Goal: Find specific page/section: Find specific page/section

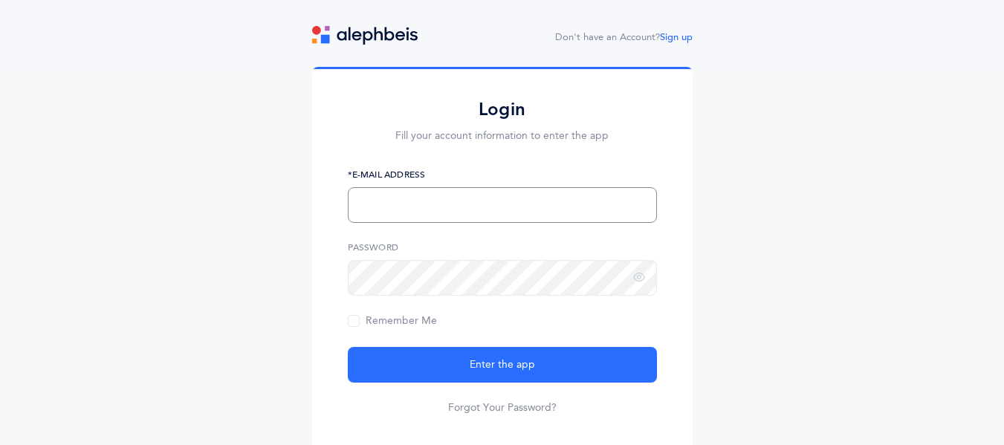
click at [416, 210] on input "text" at bounding box center [502, 205] width 309 height 36
click at [411, 190] on input "vanhaleme@shagn.org" at bounding box center [502, 205] width 309 height 36
click at [410, 218] on input "vanhaleme@shagn.org" at bounding box center [502, 205] width 309 height 36
type input "vanhaleme@shagn.org"
click at [348, 347] on button "Enter the app" at bounding box center [502, 365] width 309 height 36
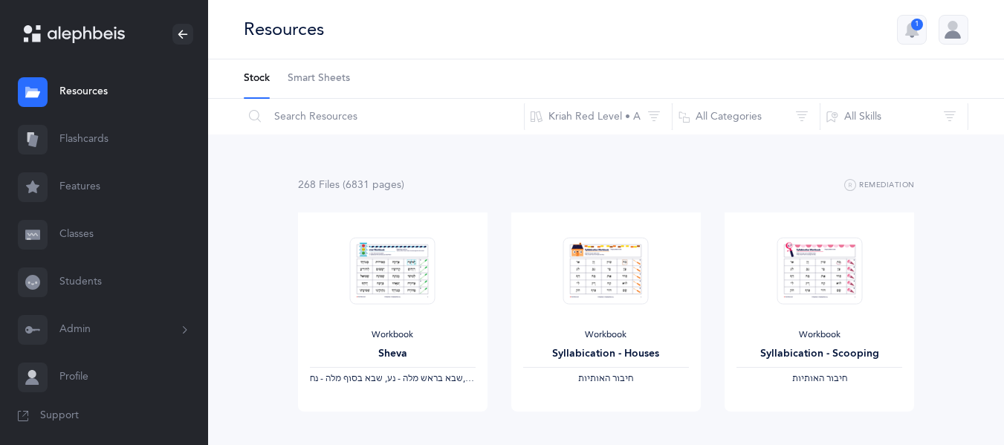
scroll to position [4, 0]
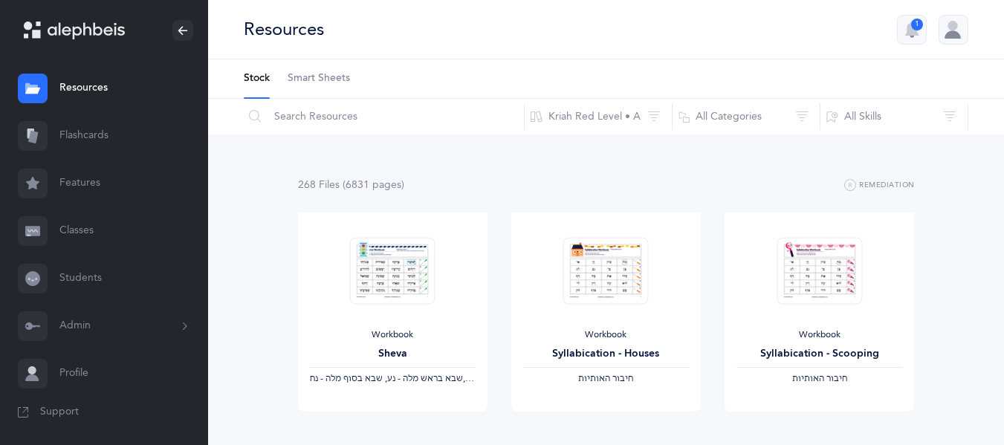
click at [316, 88] on link "Smart Sheets" at bounding box center [319, 78] width 62 height 39
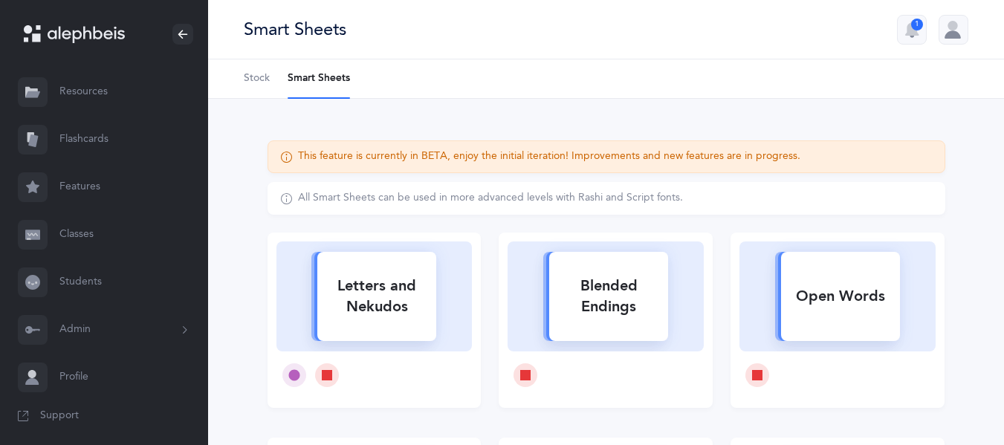
click at [253, 74] on span "Stock" at bounding box center [257, 78] width 26 height 15
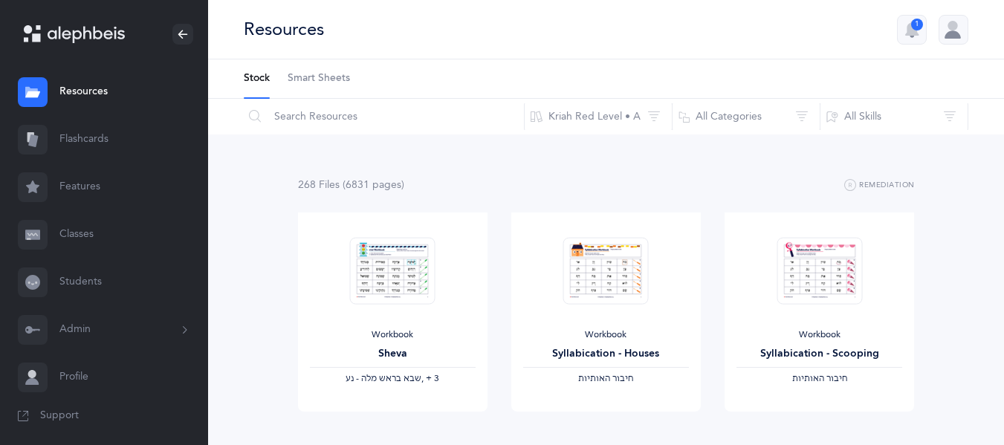
scroll to position [4, 0]
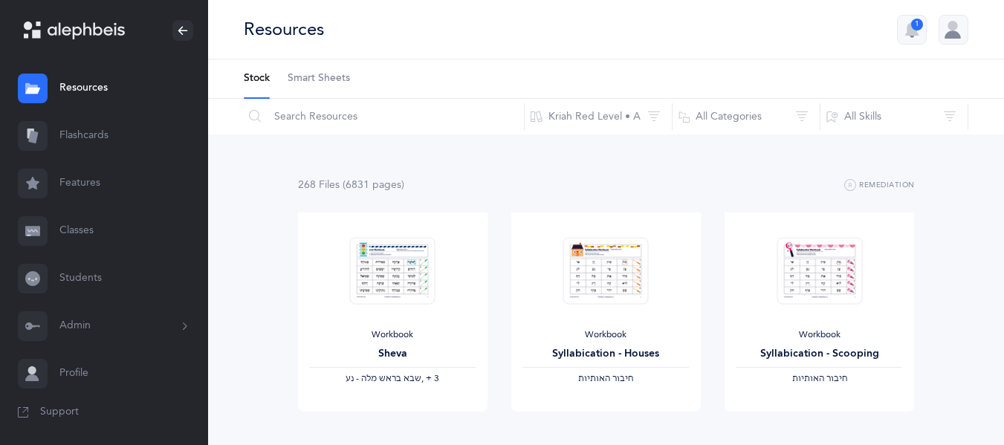
click at [345, 89] on link "Smart Sheets" at bounding box center [319, 78] width 62 height 39
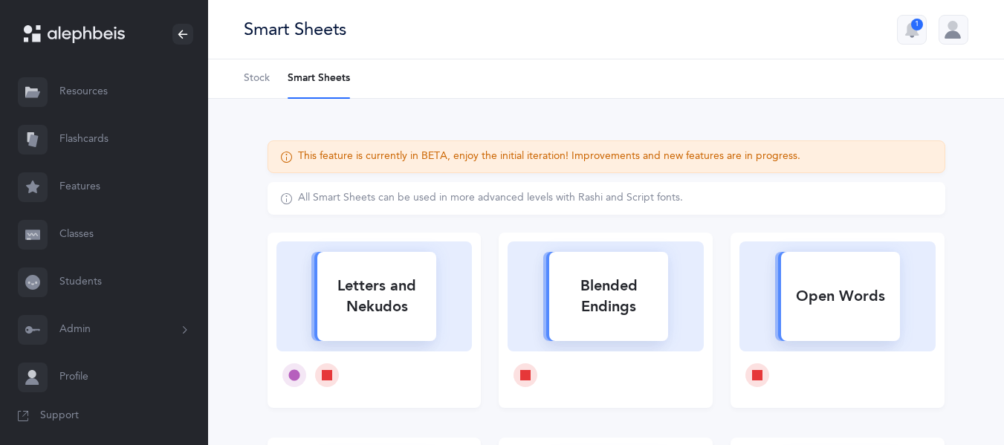
click at [253, 75] on span "Stock" at bounding box center [257, 78] width 26 height 15
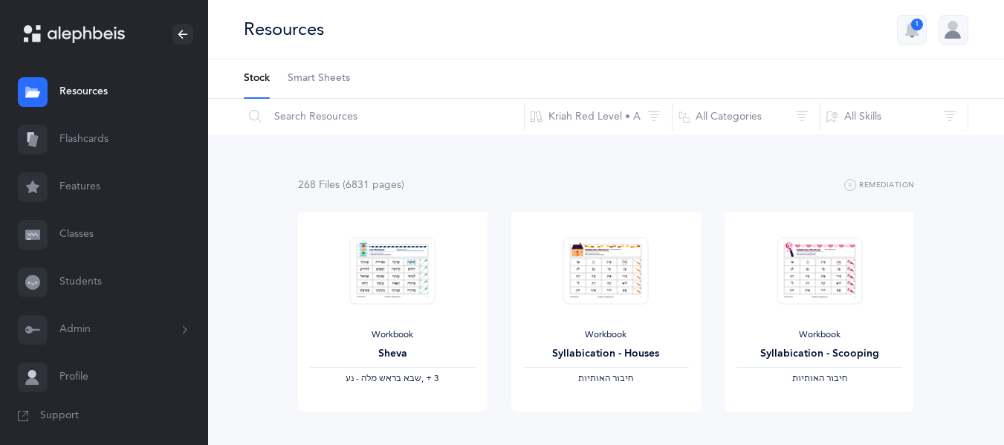
click at [94, 282] on link "Students" at bounding box center [104, 283] width 208 height 48
